Goal: Communication & Community: Share content

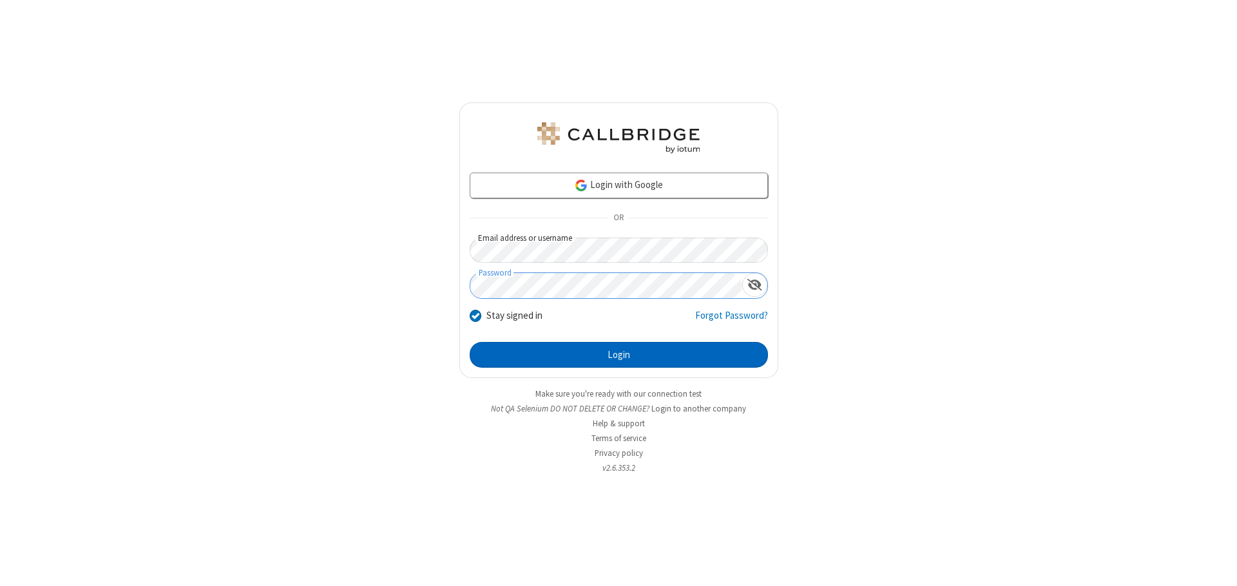
click at [619, 355] on button "Login" at bounding box center [619, 355] width 298 height 26
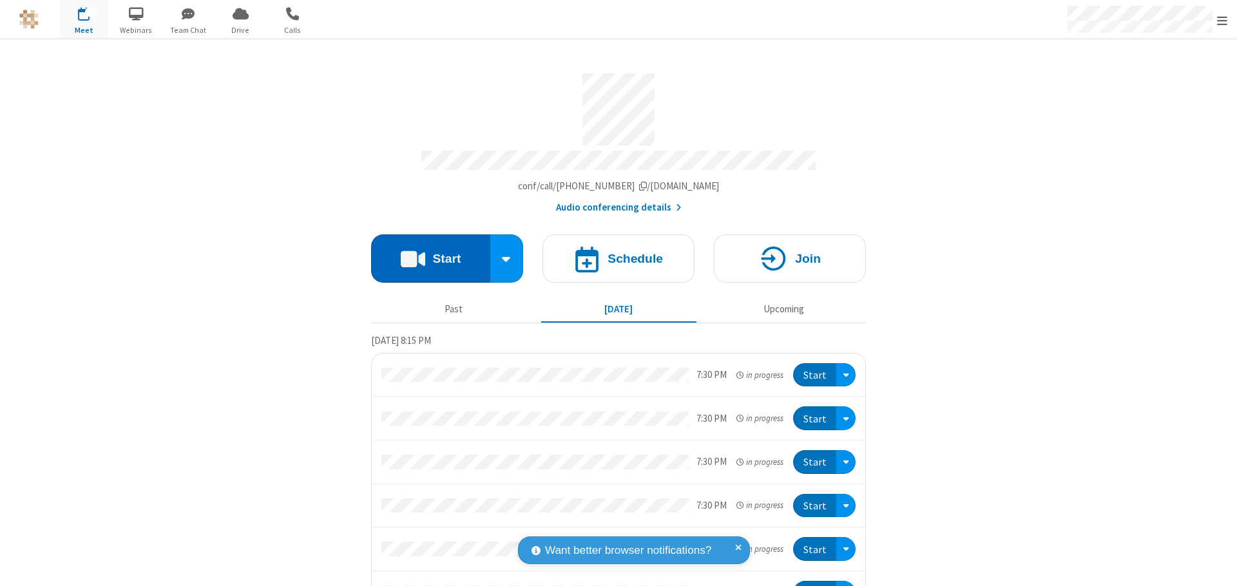
click at [425, 253] on button "Start" at bounding box center [430, 259] width 119 height 48
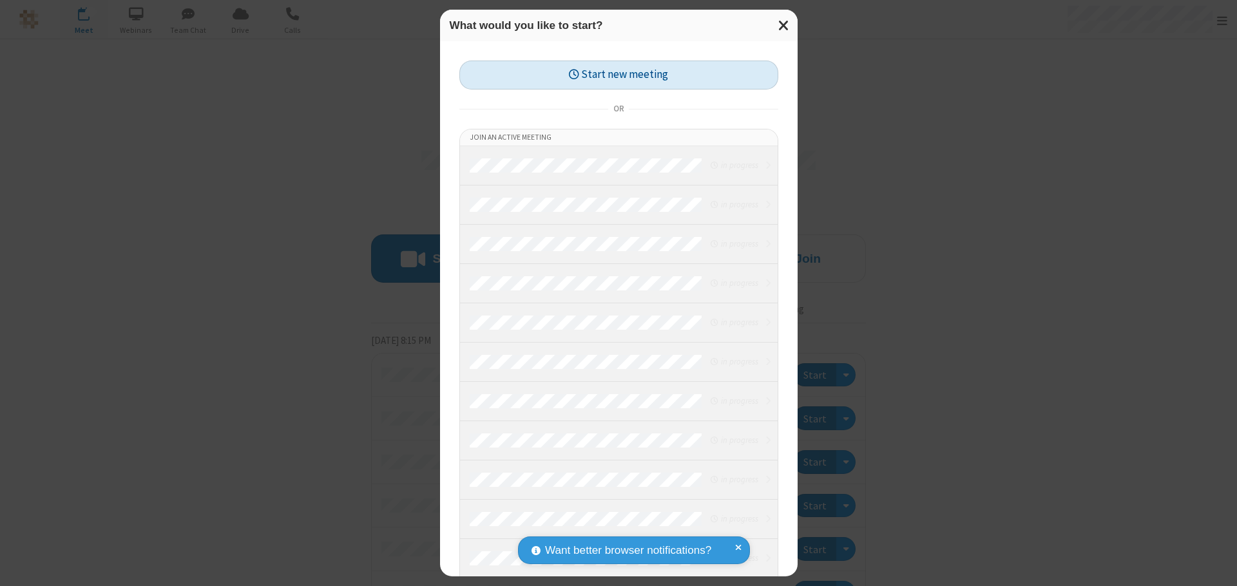
click at [619, 75] on button "Start new meeting" at bounding box center [618, 75] width 319 height 29
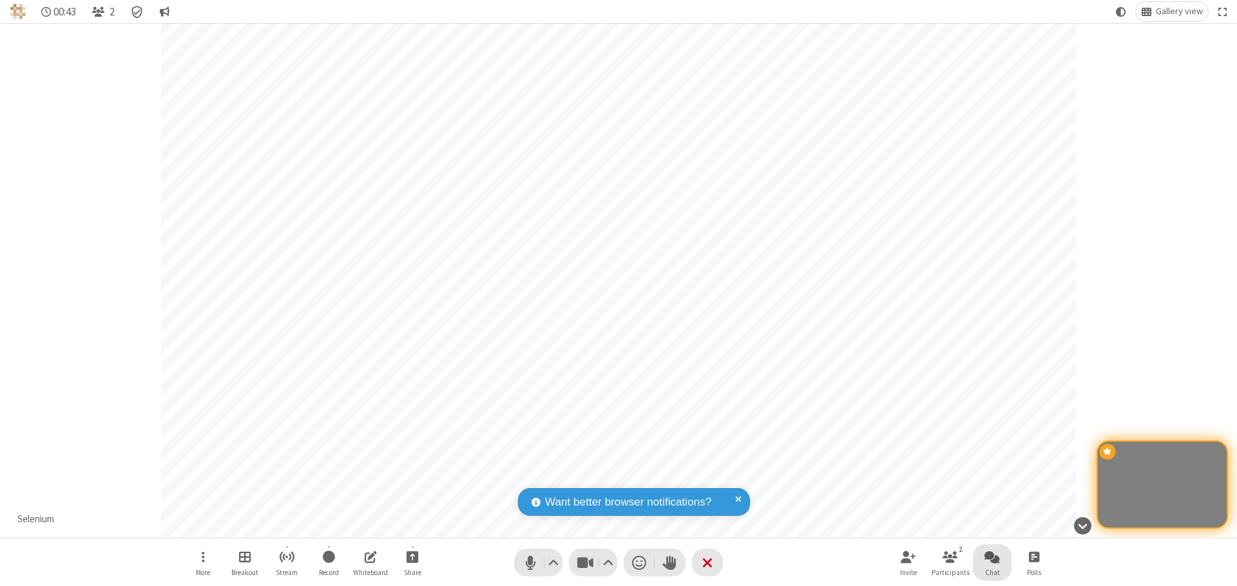
click at [992, 557] on span "Open chat" at bounding box center [992, 557] width 15 height 16
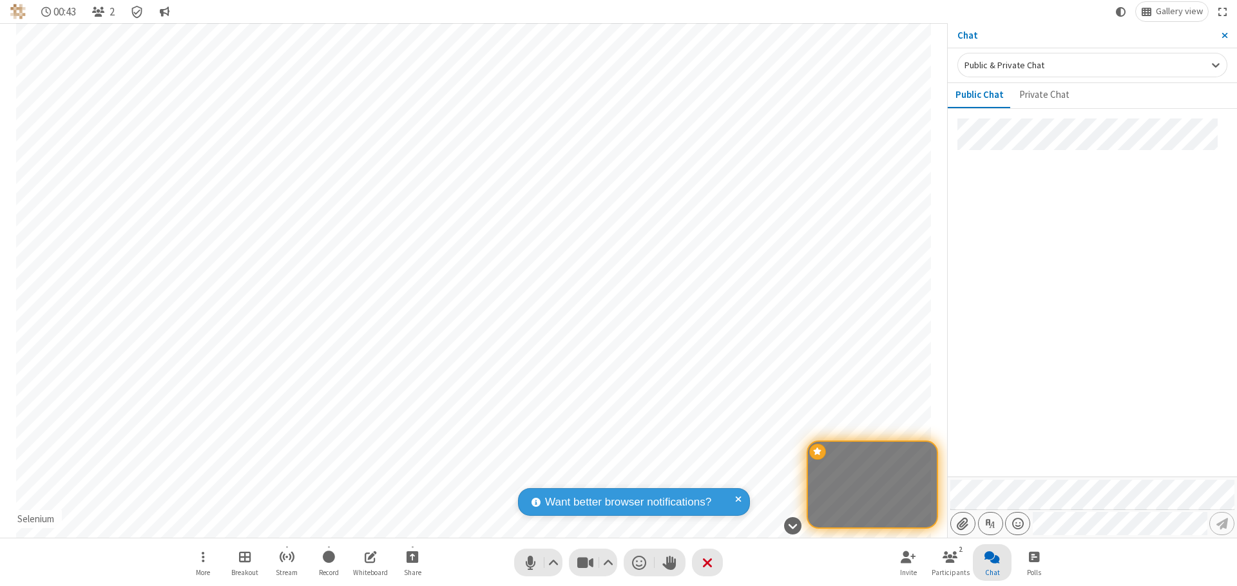
type input "C:\fakepath\doc_test.docx"
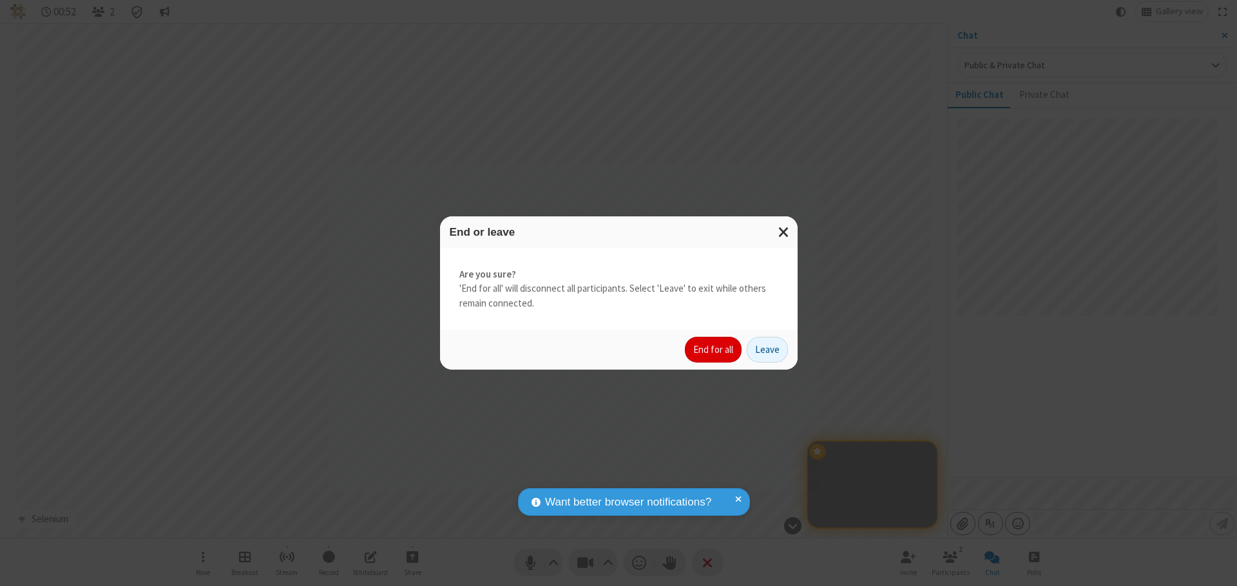
click at [714, 350] on button "End for all" at bounding box center [713, 350] width 57 height 26
